Goal: Check status: Check status

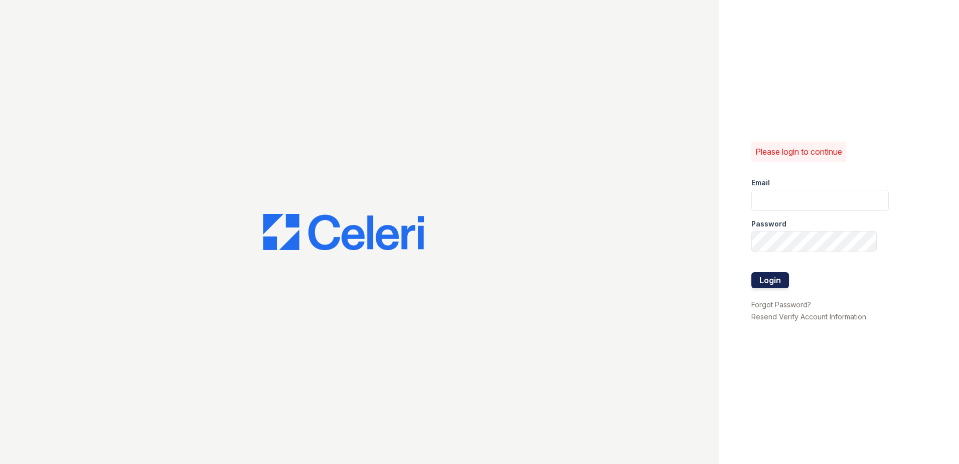
type input "summer.clark@trinity-pm.com"
click at [769, 277] on button "Login" at bounding box center [771, 280] width 38 height 16
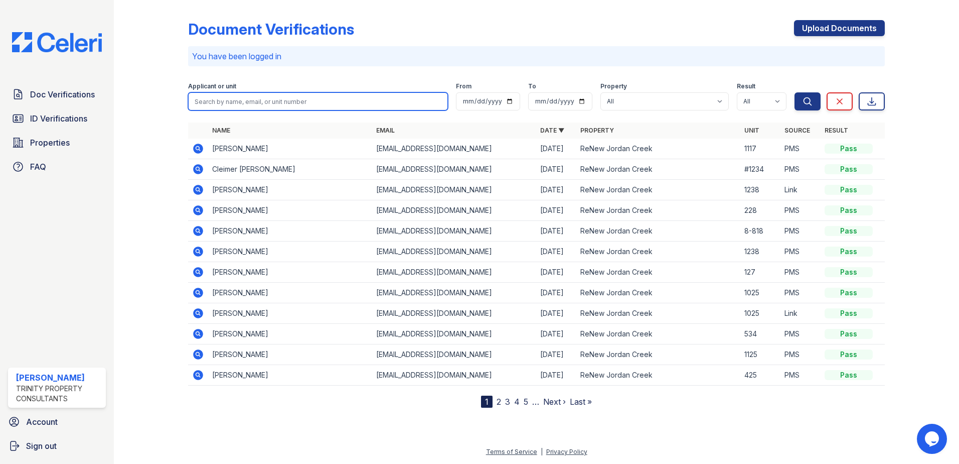
click at [266, 96] on input "search" at bounding box center [318, 101] width 260 height 18
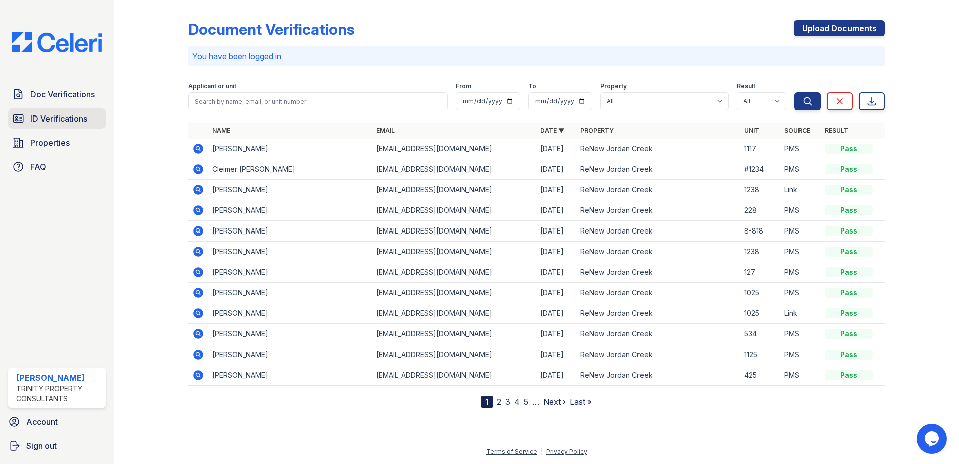
click at [75, 117] on span "ID Verifications" at bounding box center [58, 118] width 57 height 12
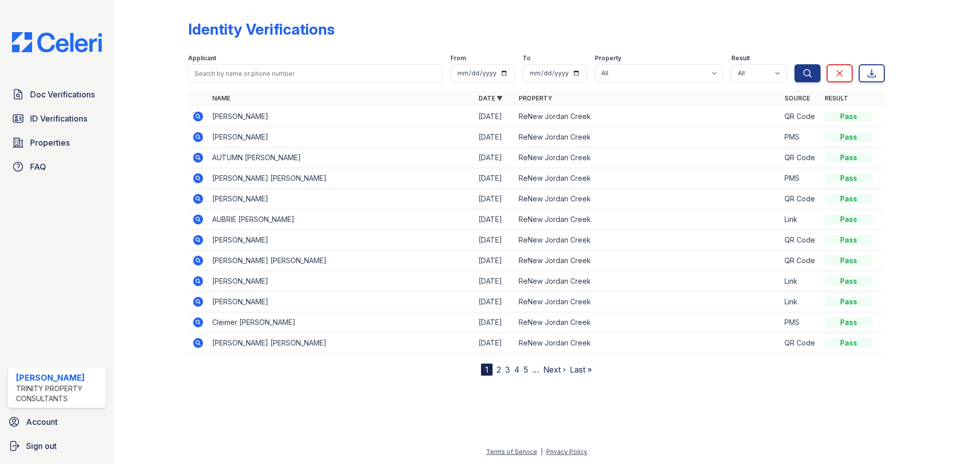
click at [497, 371] on link "2" at bounding box center [499, 369] width 5 height 10
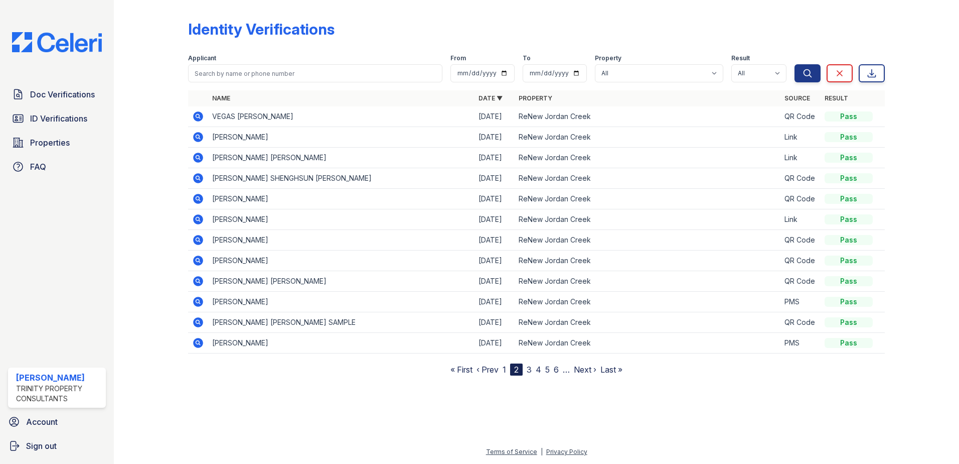
click at [529, 369] on link "3" at bounding box center [529, 369] width 5 height 10
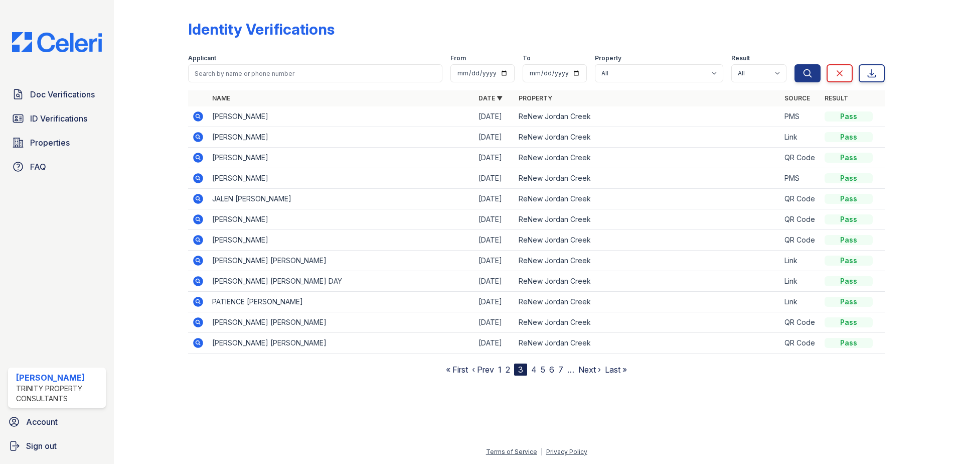
click at [533, 369] on link "4" at bounding box center [534, 369] width 6 height 10
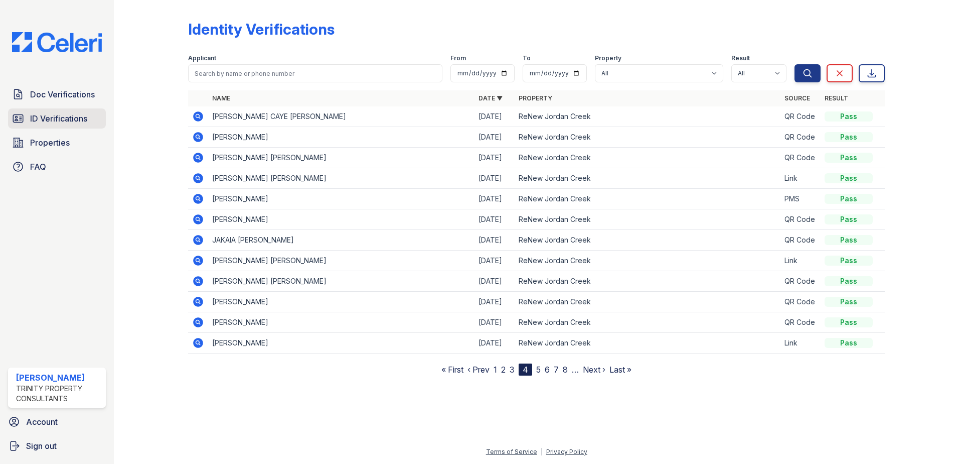
click at [68, 112] on link "ID Verifications" at bounding box center [57, 118] width 98 height 20
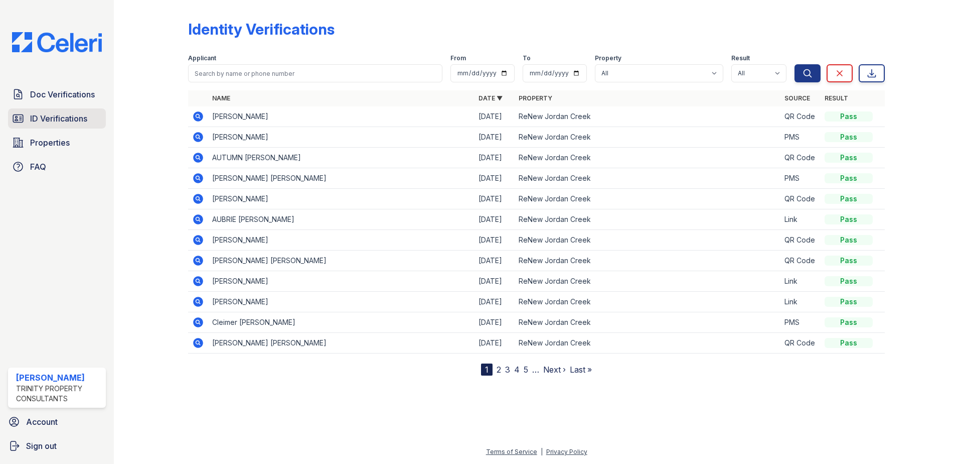
click at [59, 121] on span "ID Verifications" at bounding box center [58, 118] width 57 height 12
click at [51, 94] on span "Doc Verifications" at bounding box center [62, 94] width 65 height 12
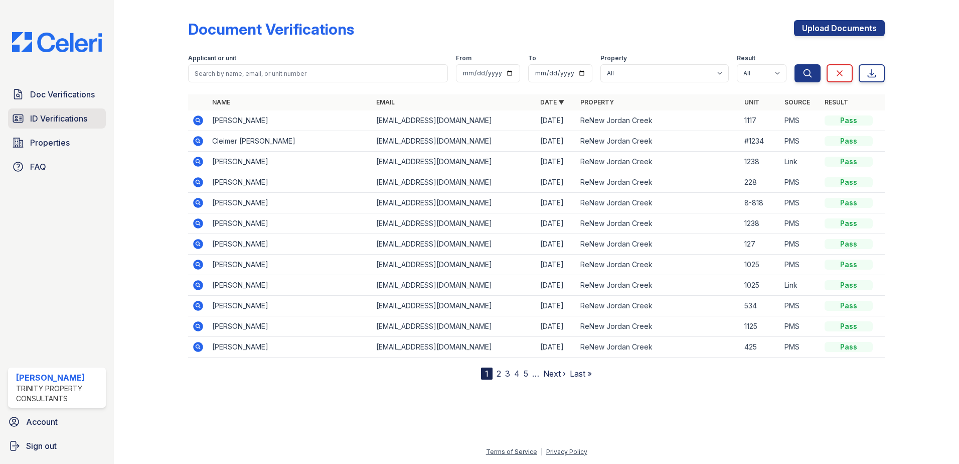
click at [51, 115] on span "ID Verifications" at bounding box center [58, 118] width 57 height 12
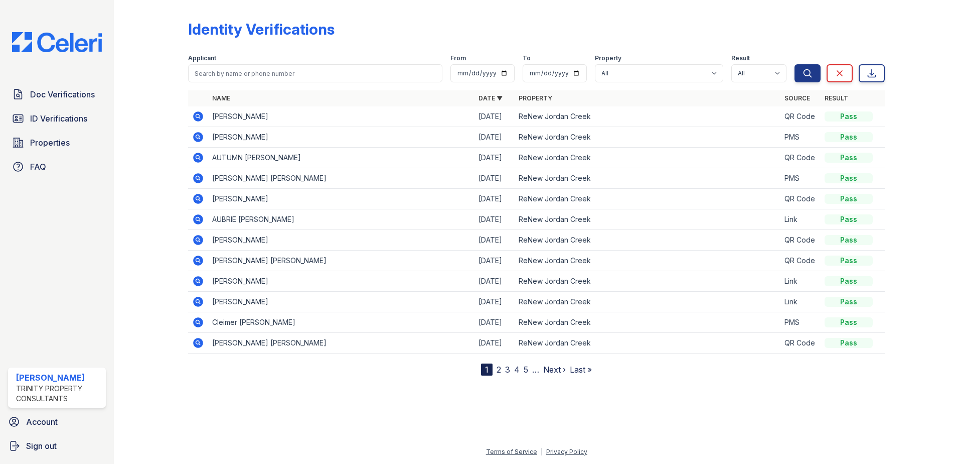
click at [51, 115] on span "ID Verifications" at bounding box center [58, 118] width 57 height 12
click at [47, 114] on span "ID Verifications" at bounding box center [58, 118] width 57 height 12
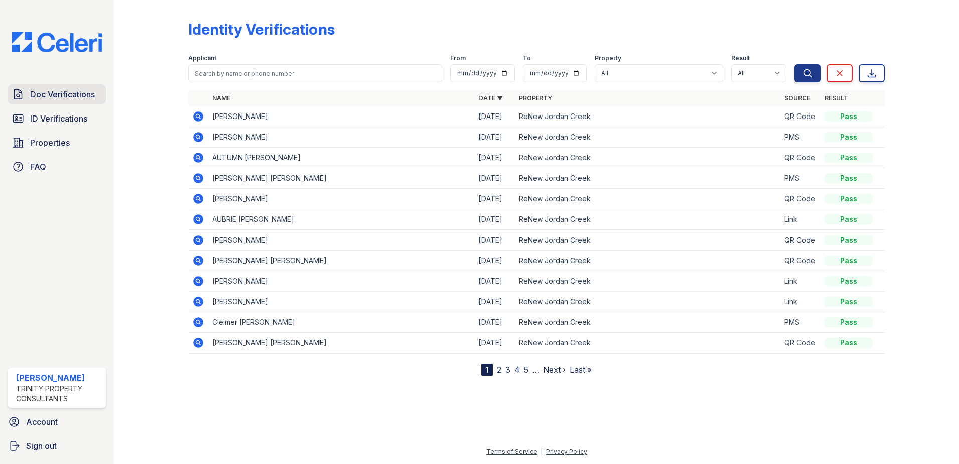
click at [42, 95] on span "Doc Verifications" at bounding box center [62, 94] width 65 height 12
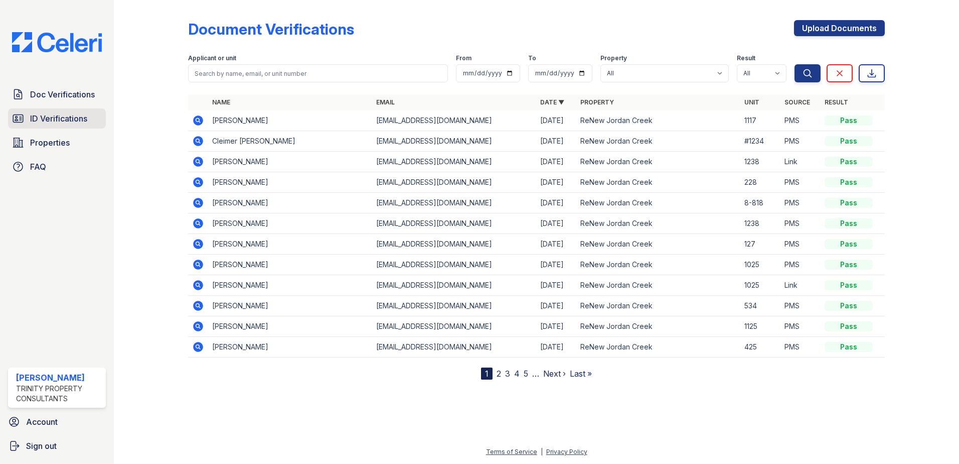
click at [42, 118] on span "ID Verifications" at bounding box center [58, 118] width 57 height 12
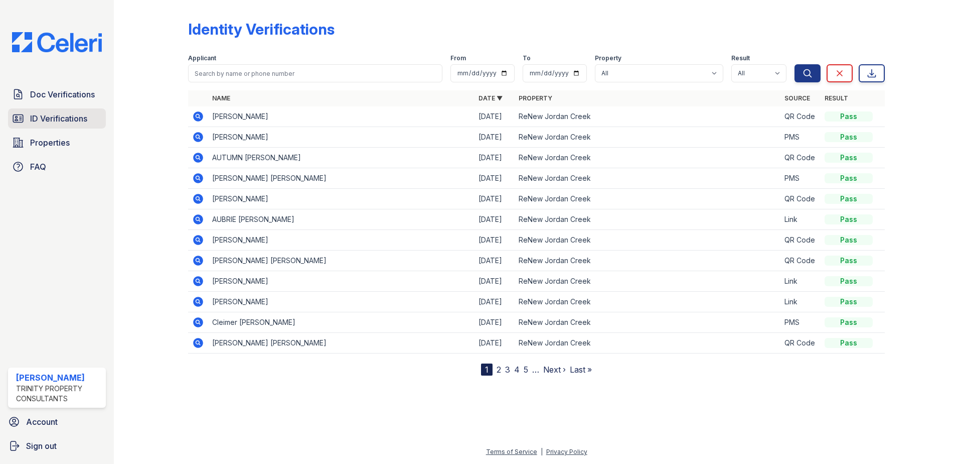
click at [40, 116] on span "ID Verifications" at bounding box center [58, 118] width 57 height 12
click at [58, 100] on span "Doc Verifications" at bounding box center [62, 94] width 65 height 12
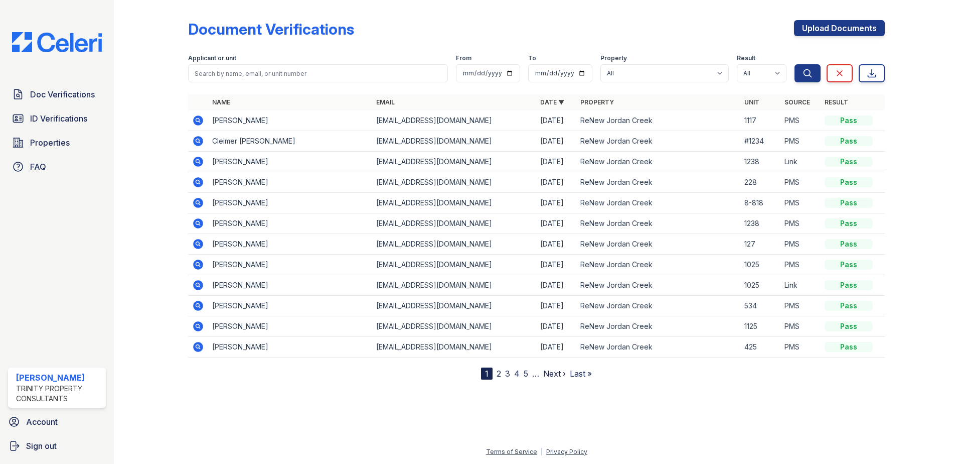
click at [58, 115] on span "ID Verifications" at bounding box center [58, 118] width 57 height 12
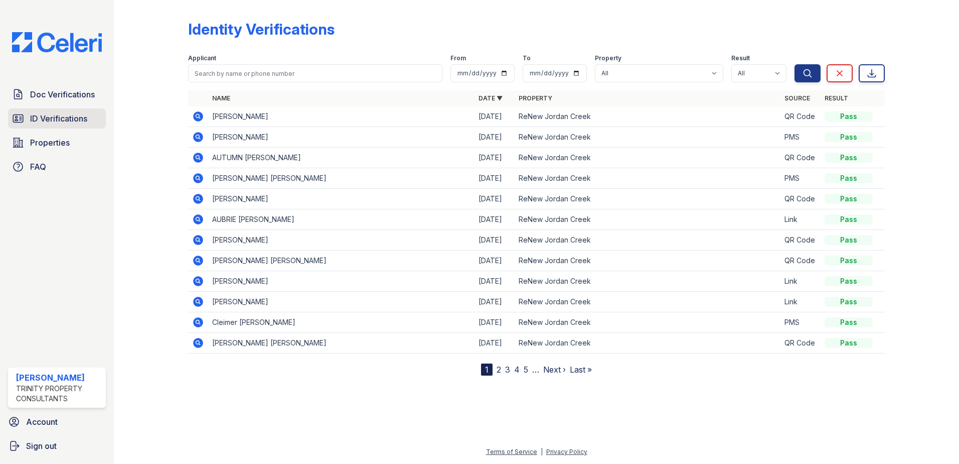
click at [58, 124] on span "ID Verifications" at bounding box center [58, 118] width 57 height 12
click at [58, 117] on span "ID Verifications" at bounding box center [58, 118] width 57 height 12
click at [67, 125] on link "ID Verifications" at bounding box center [57, 118] width 98 height 20
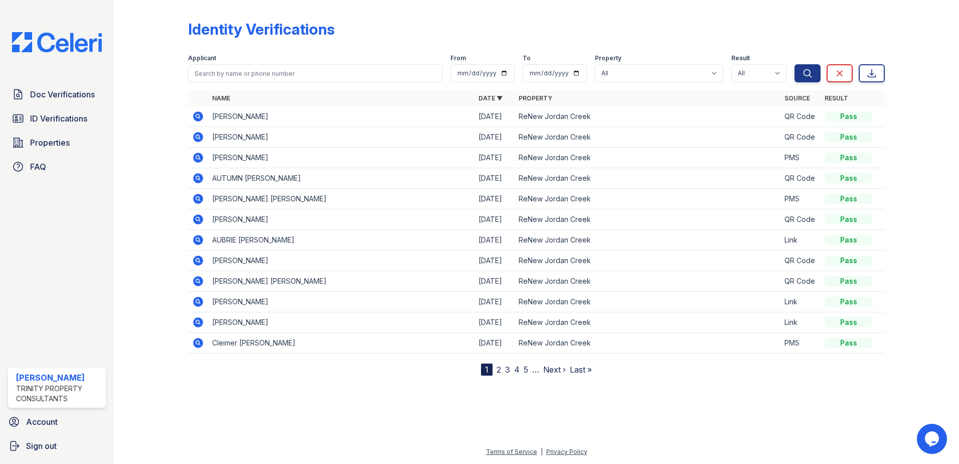
click at [202, 116] on icon at bounding box center [198, 116] width 10 height 10
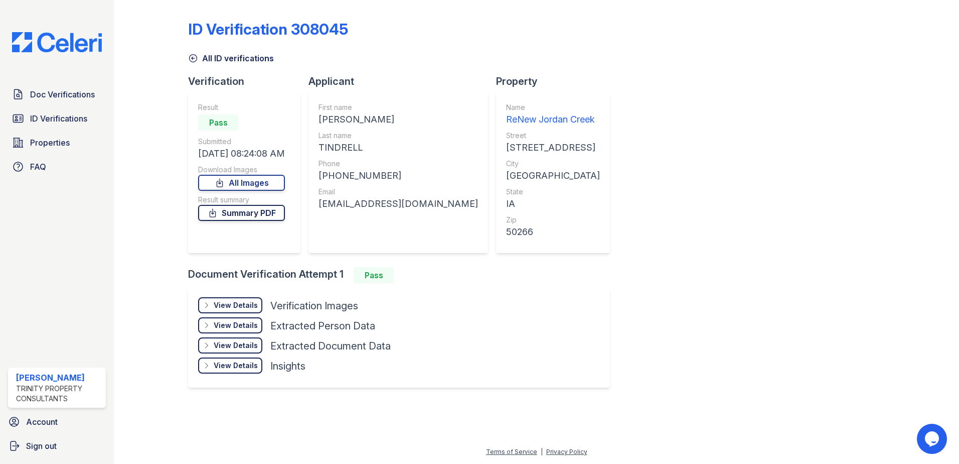
click at [244, 213] on link "Summary PDF" at bounding box center [241, 213] width 87 height 16
